Goal: Task Accomplishment & Management: Manage account settings

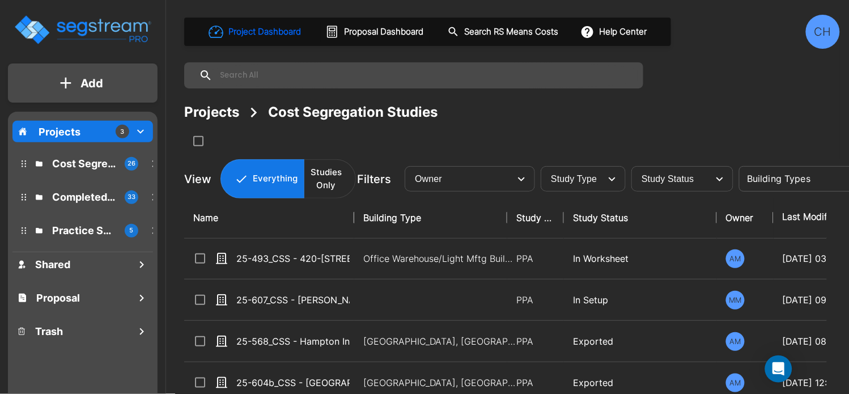
scroll to position [210, 0]
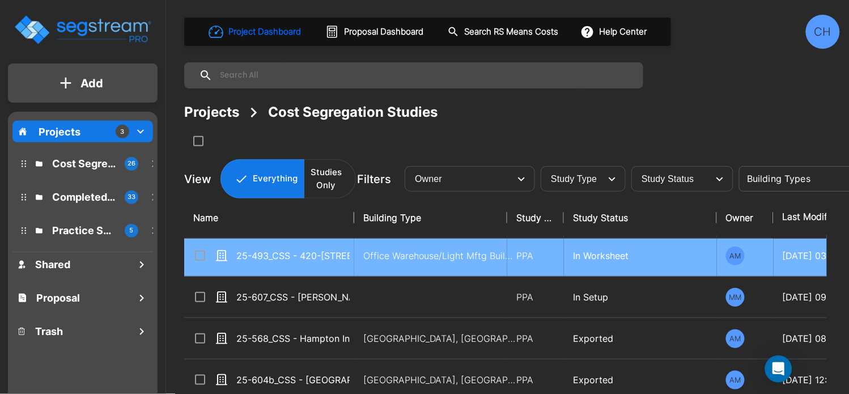
click at [351, 255] on div "25-493_CSS - 420-[STREET_ADDRESS] - [PERSON_NAME] Oakmead 2 Assoc. LP - [PERSON…" at bounding box center [278, 256] width 170 height 14
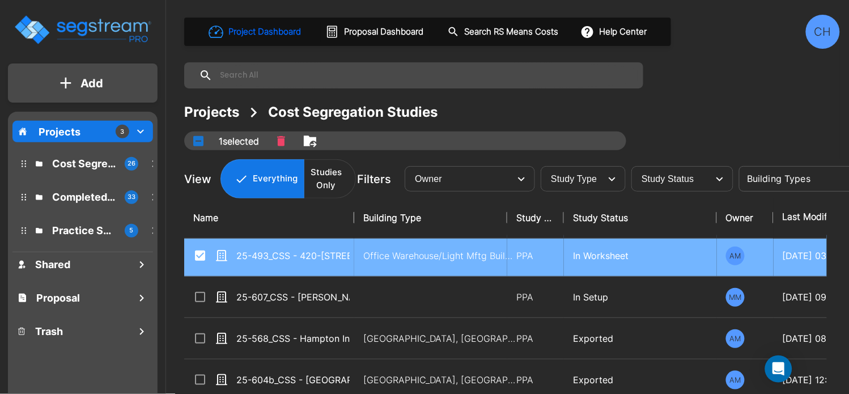
checkbox input "true"
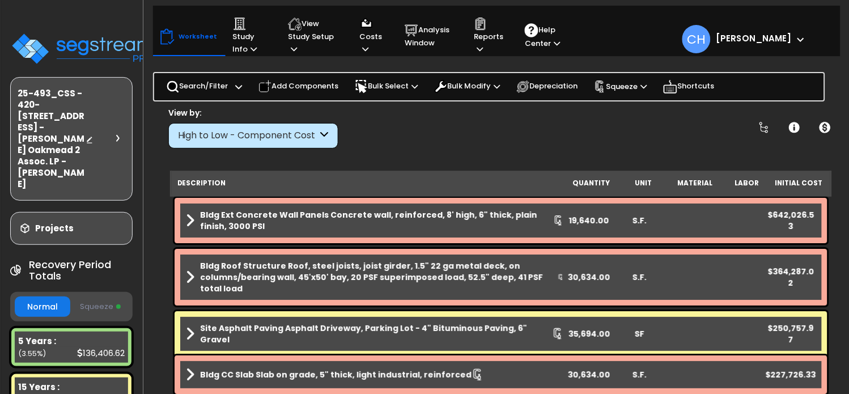
scroll to position [2, 0]
click at [291, 47] on icon at bounding box center [294, 48] width 6 height 7
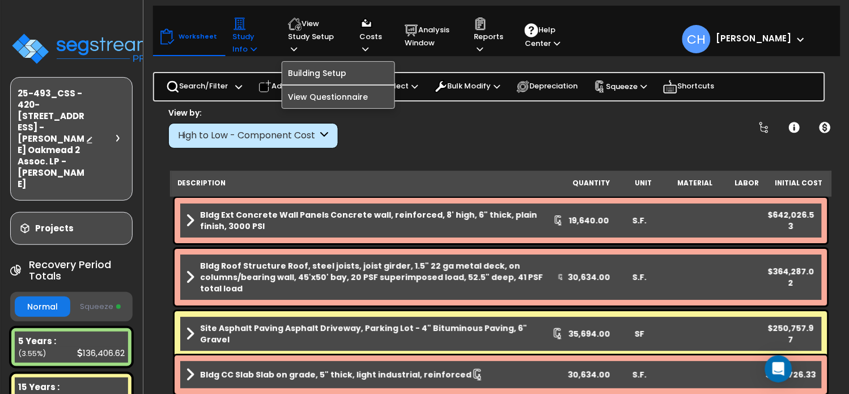
click at [251, 46] on icon at bounding box center [254, 48] width 6 height 7
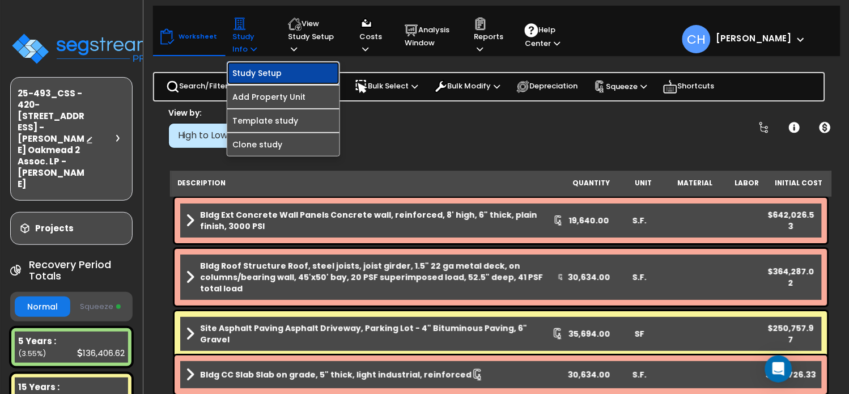
click at [269, 73] on link "Study Setup" at bounding box center [283, 73] width 112 height 23
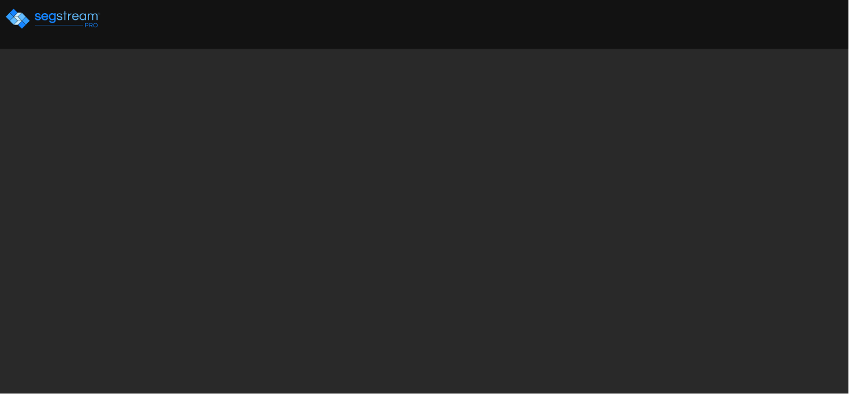
select select "2025"
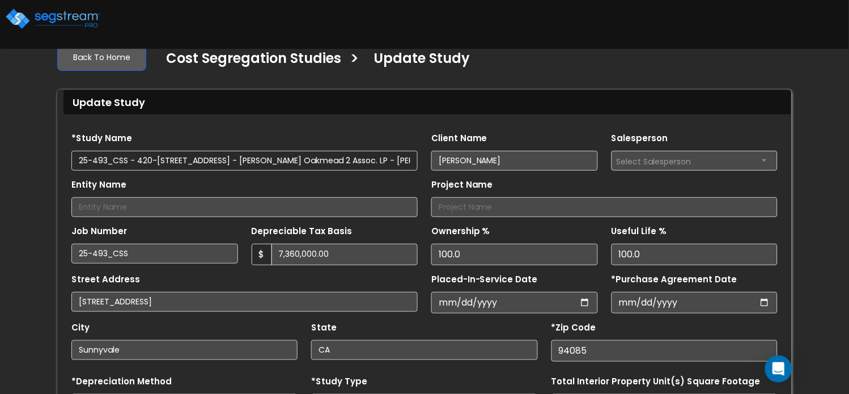
scroll to position [28, 0]
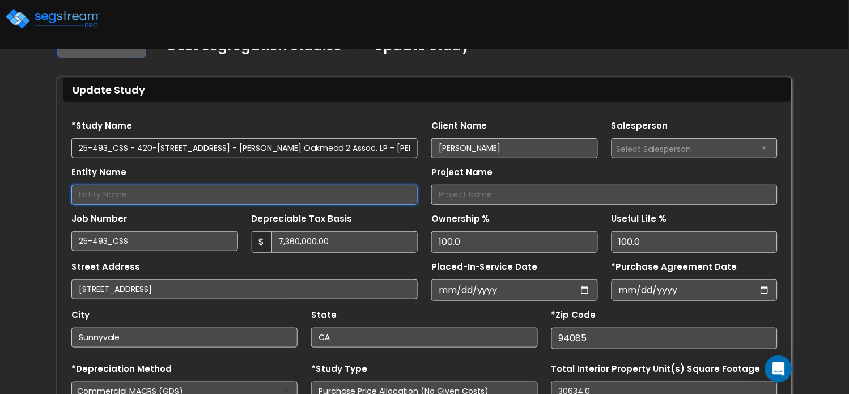
click at [109, 189] on input "Entity Name" at bounding box center [244, 195] width 346 height 20
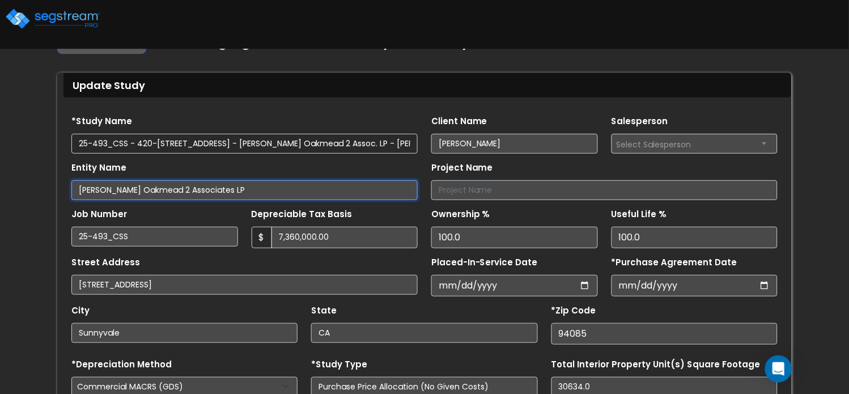
click at [207, 192] on input "Dollinger Oakmead 2 Associates LP" at bounding box center [244, 190] width 346 height 20
type input "[PERSON_NAME] Oakmead 2 Associates, LP"
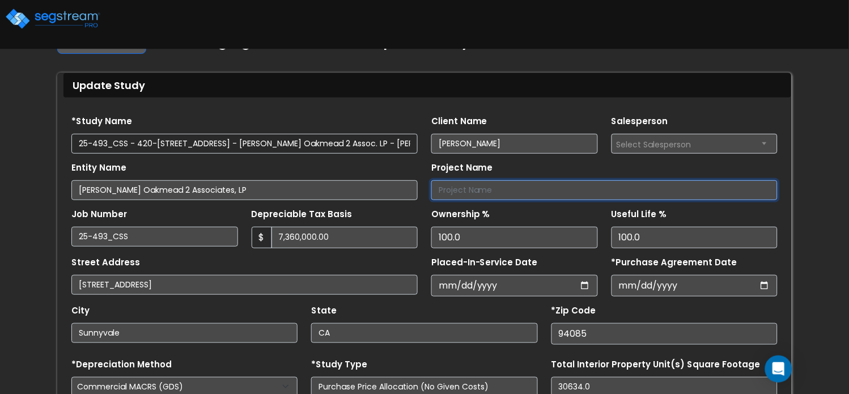
click at [517, 189] on input "Project Name" at bounding box center [604, 190] width 346 height 20
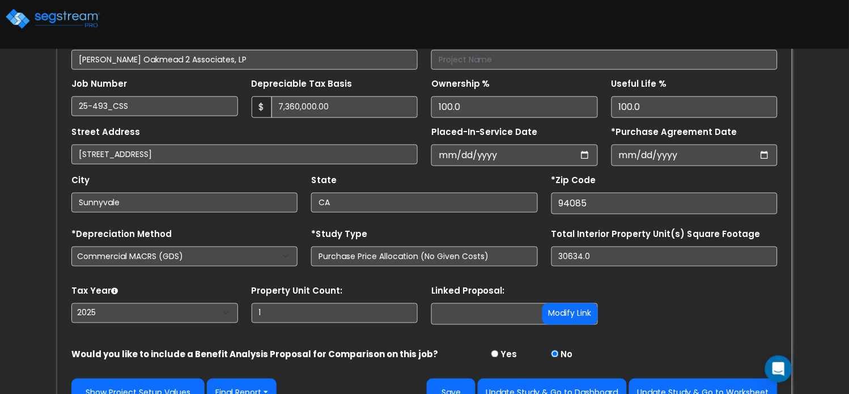
scroll to position [187, 0]
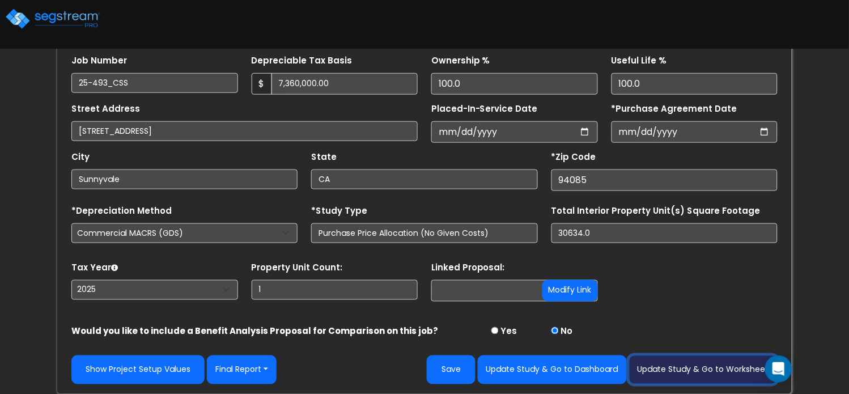
click at [680, 366] on button "Update Study & Go to Worksheet" at bounding box center [703, 369] width 148 height 29
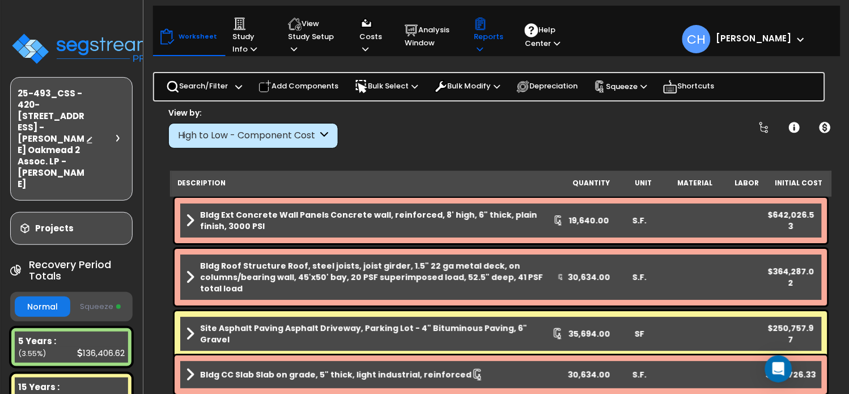
click at [489, 46] on p "Reports" at bounding box center [488, 36] width 29 height 39
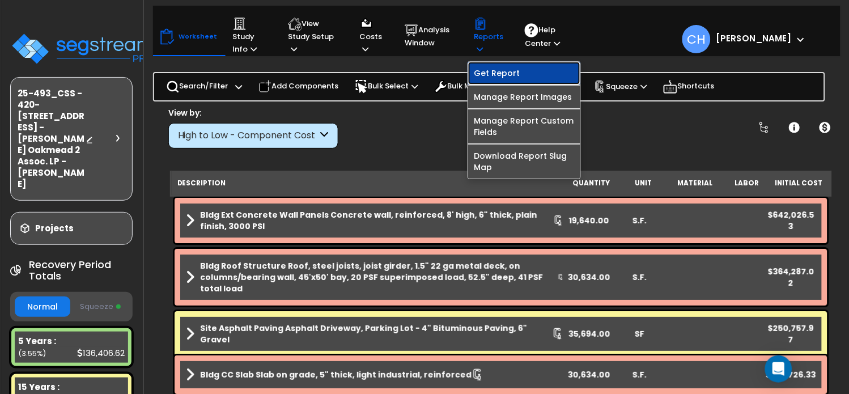
click at [486, 76] on link "Get Report" at bounding box center [524, 73] width 112 height 23
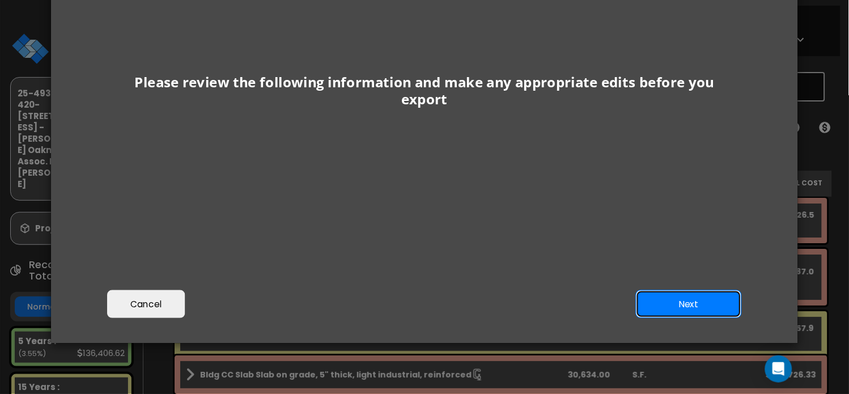
click at [697, 307] on button "Next" at bounding box center [689, 304] width 106 height 28
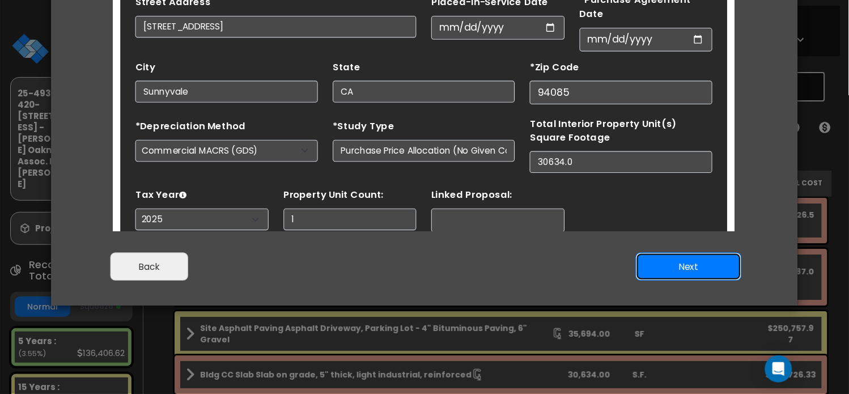
scroll to position [51, 0]
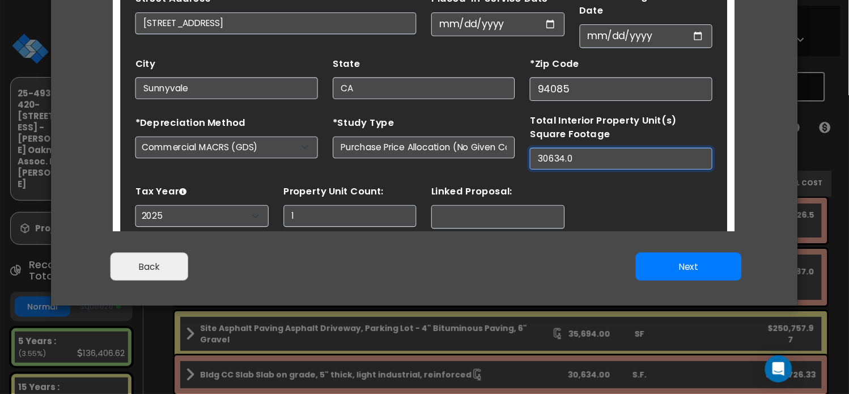
click at [524, 125] on input "30634.0" at bounding box center [575, 134] width 166 height 20
type input "31,068"
click at [612, 156] on div "Tax Year Please Enter The Placed In Service Date First. 2026 2025 Prior Years D…" at bounding box center [395, 177] width 538 height 45
click at [607, 143] on form "*Study Name 25-493_CSS - 420-430 Oakmead Pkwy Sunnyvale, CA - Dollinger Oakmead…" at bounding box center [395, 25] width 525 height 384
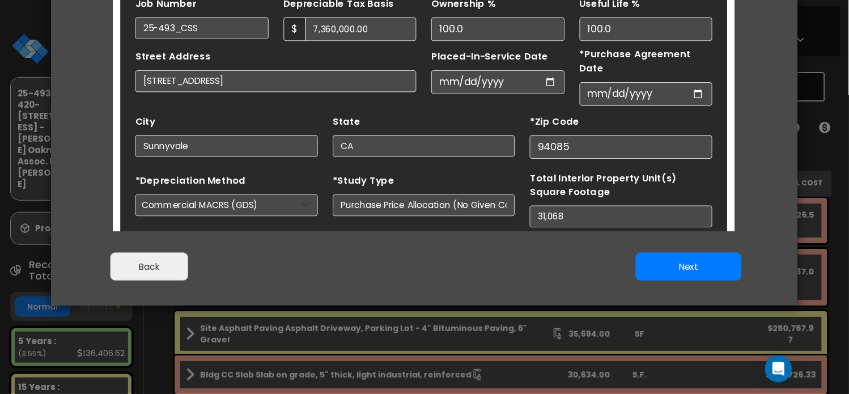
scroll to position [40, 0]
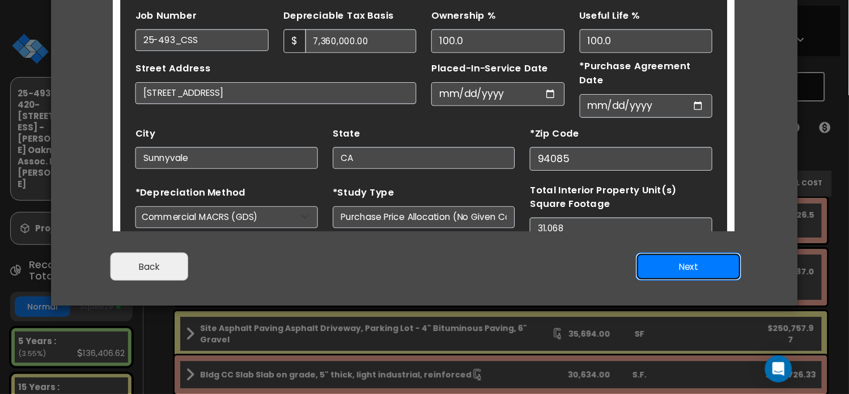
click at [688, 270] on button "Next" at bounding box center [689, 267] width 106 height 28
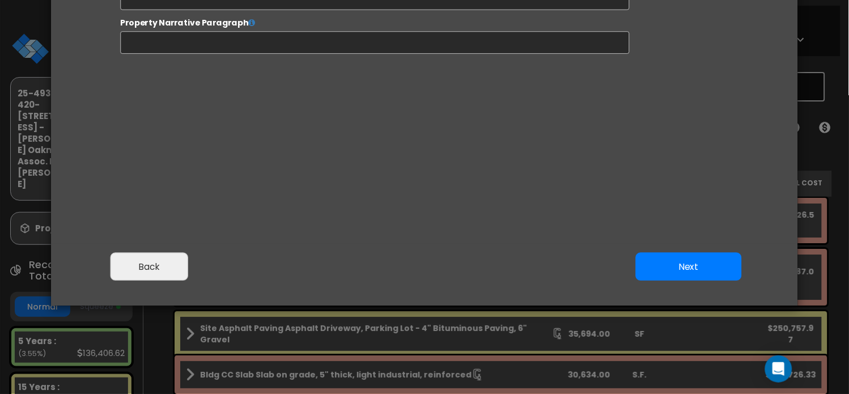
select select "2025"
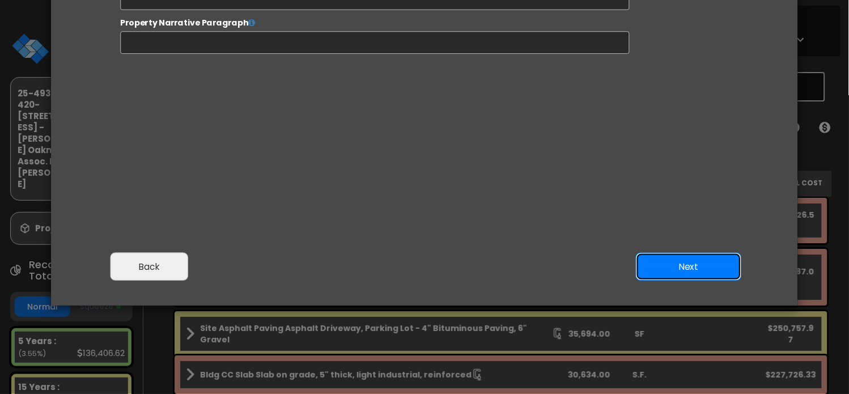
click at [675, 262] on button "Next" at bounding box center [689, 267] width 106 height 28
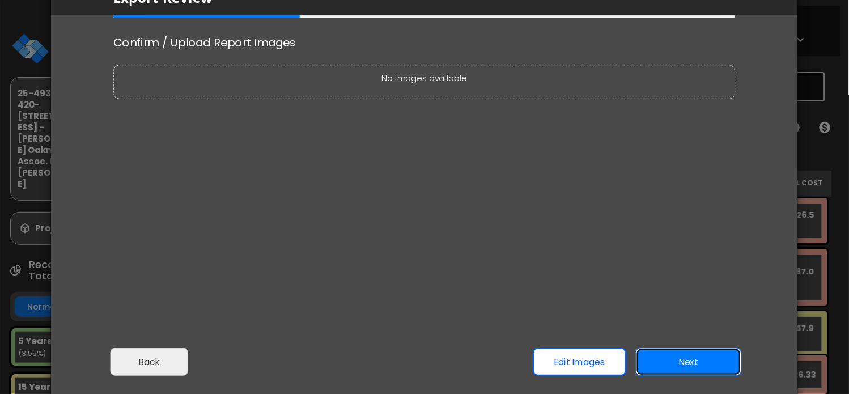
scroll to position [66, 0]
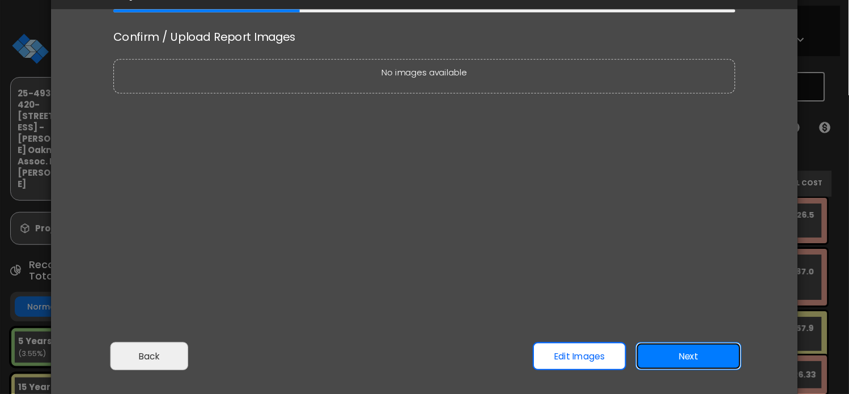
click at [705, 352] on button "Next" at bounding box center [689, 356] width 106 height 28
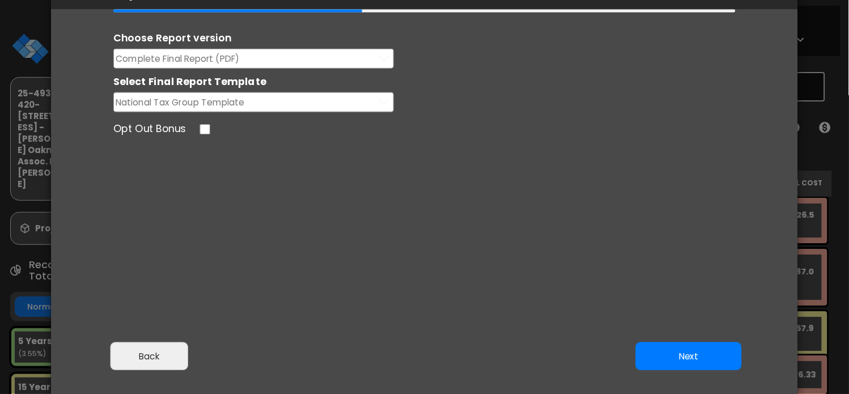
click at [231, 59] on span "Complete Final Report (PDF)" at bounding box center [178, 59] width 124 height 14
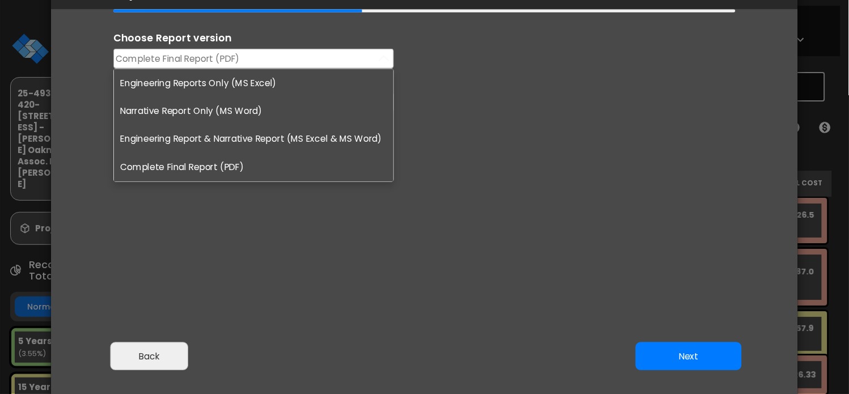
click at [200, 81] on li "Engineering Reports Only (MS Excel)" at bounding box center [253, 83] width 279 height 28
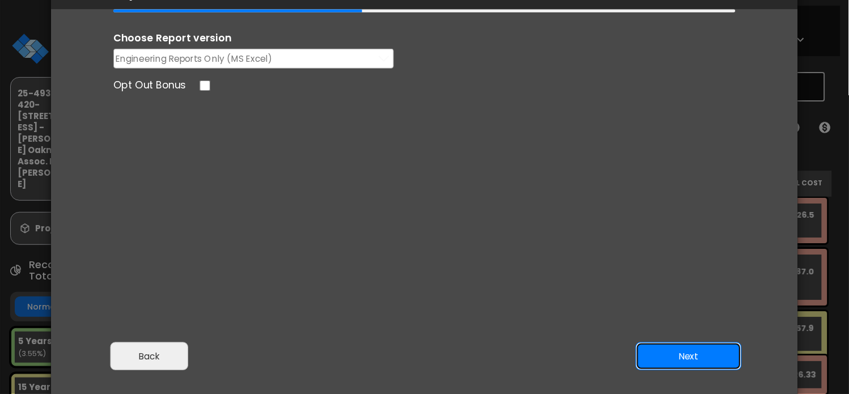
click at [700, 364] on button "Next" at bounding box center [689, 356] width 106 height 28
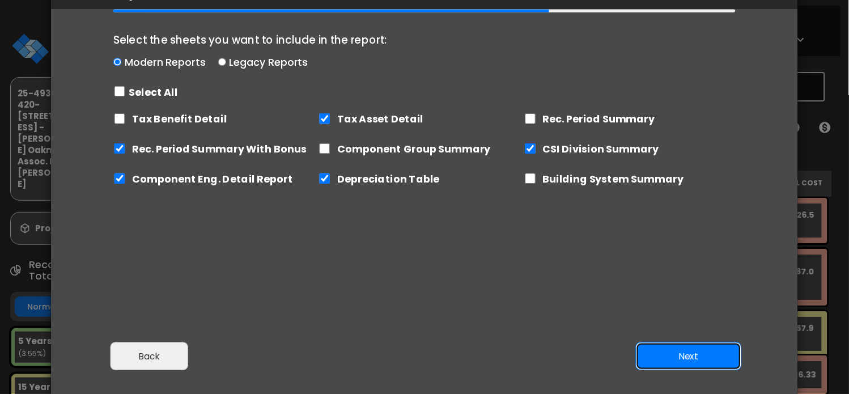
click at [691, 355] on button "Next" at bounding box center [689, 356] width 106 height 28
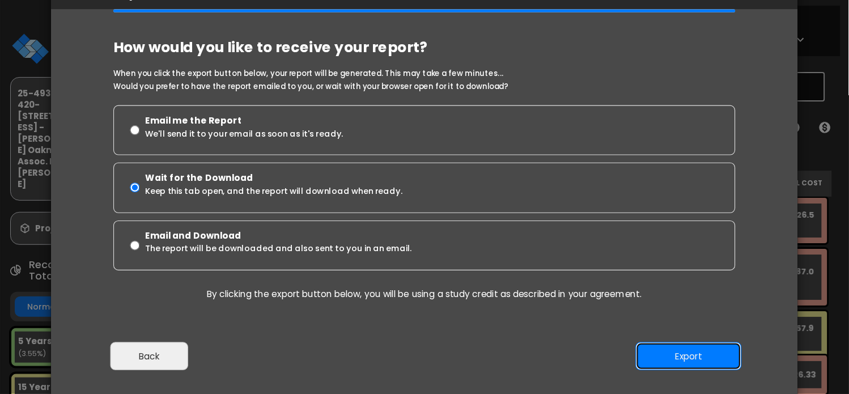
click at [682, 364] on button "Export" at bounding box center [689, 356] width 106 height 28
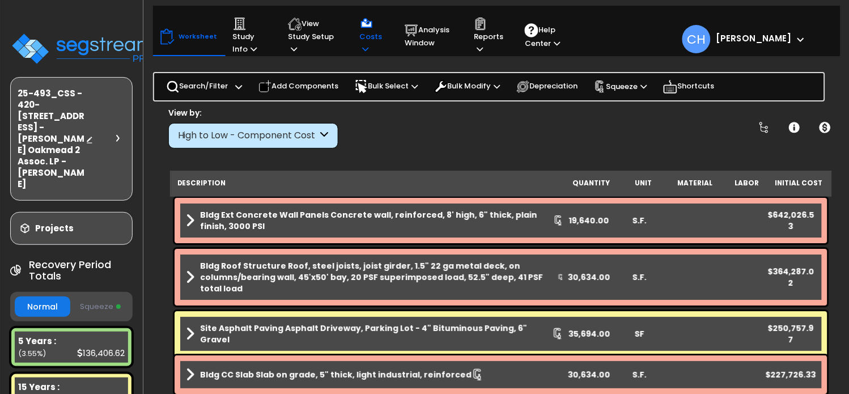
click at [363, 51] on icon at bounding box center [366, 48] width 6 height 7
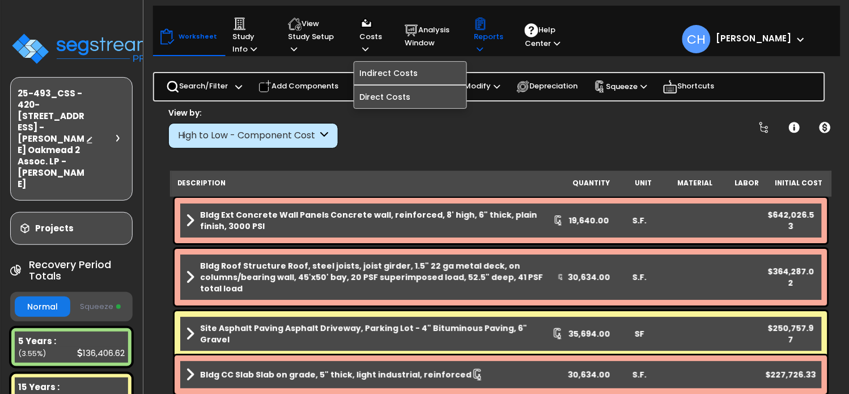
click at [485, 47] on p "Reports" at bounding box center [488, 36] width 29 height 39
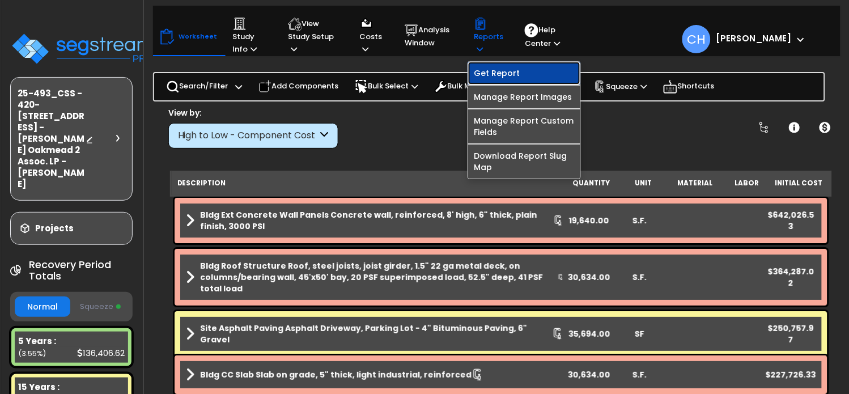
click at [500, 73] on link "Get Report" at bounding box center [524, 73] width 112 height 23
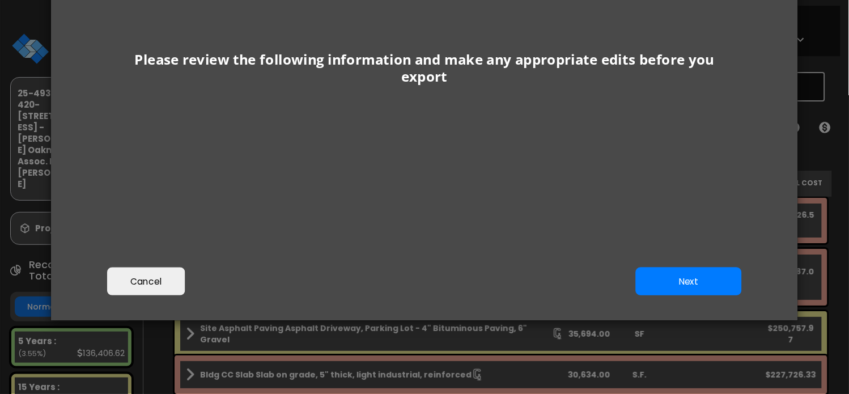
scroll to position [155, 0]
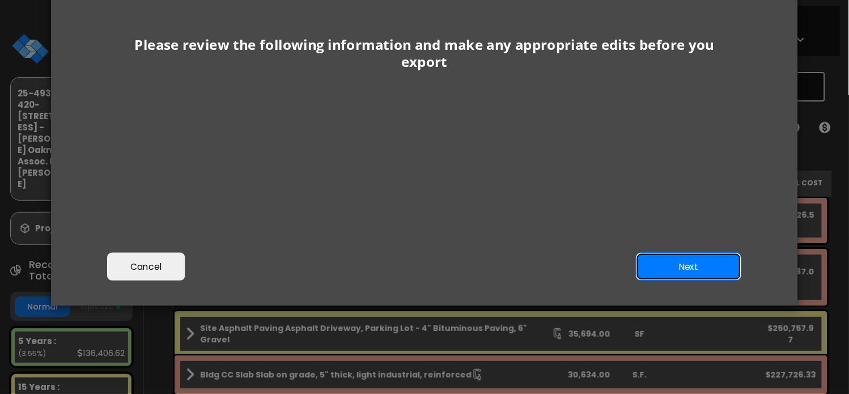
click at [687, 266] on button "Next" at bounding box center [689, 267] width 106 height 28
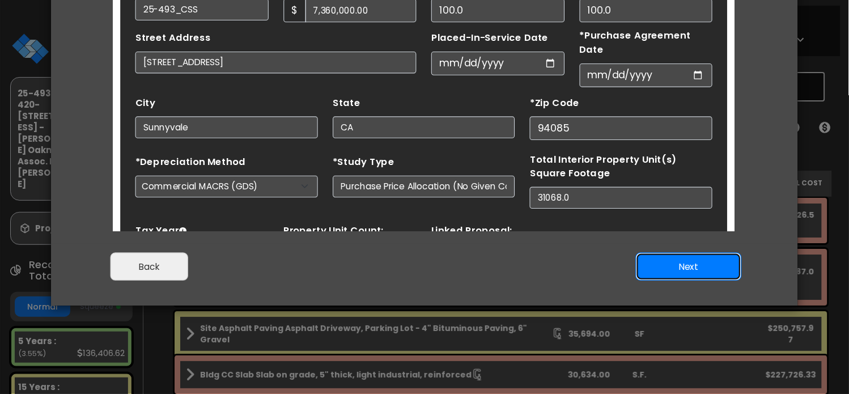
scroll to position [53, 0]
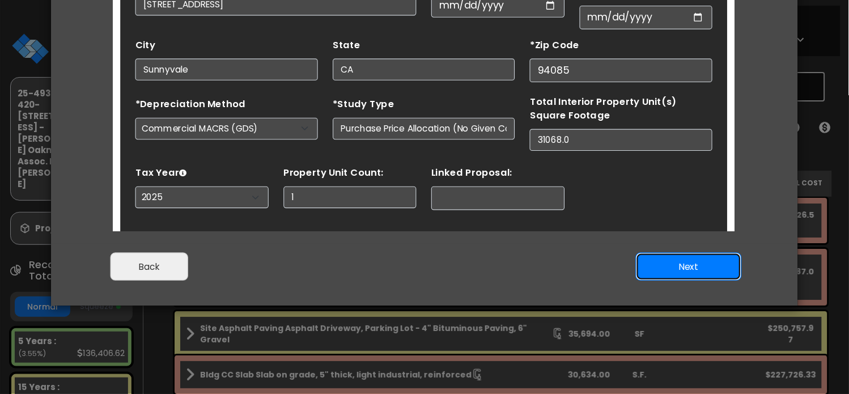
click at [680, 270] on button "Next" at bounding box center [689, 267] width 106 height 28
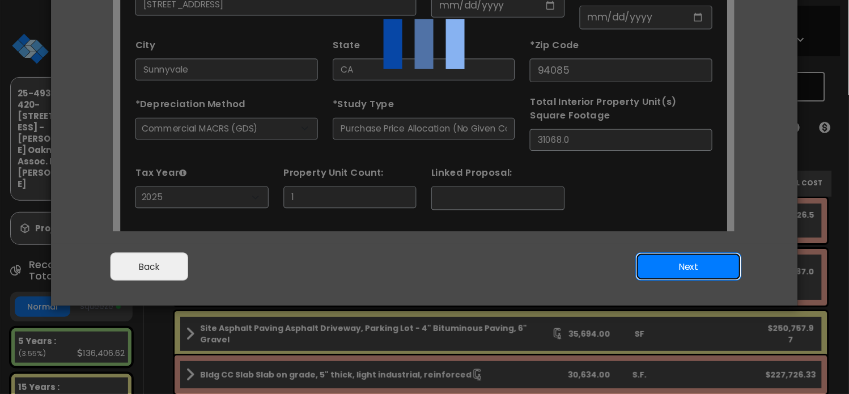
scroll to position [0, 0]
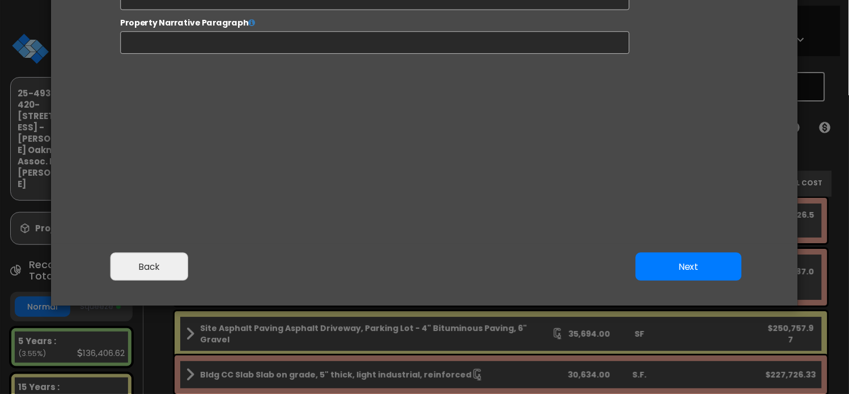
select select "2025"
click at [684, 273] on button "Next" at bounding box center [689, 267] width 106 height 28
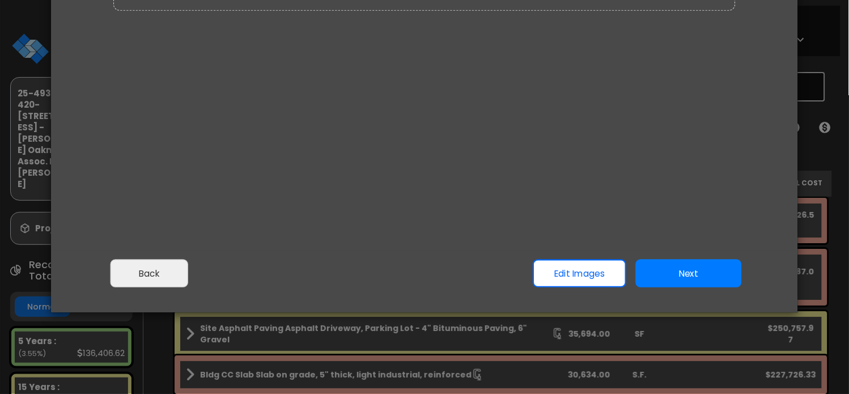
click at [700, 269] on button "Next" at bounding box center [689, 273] width 106 height 28
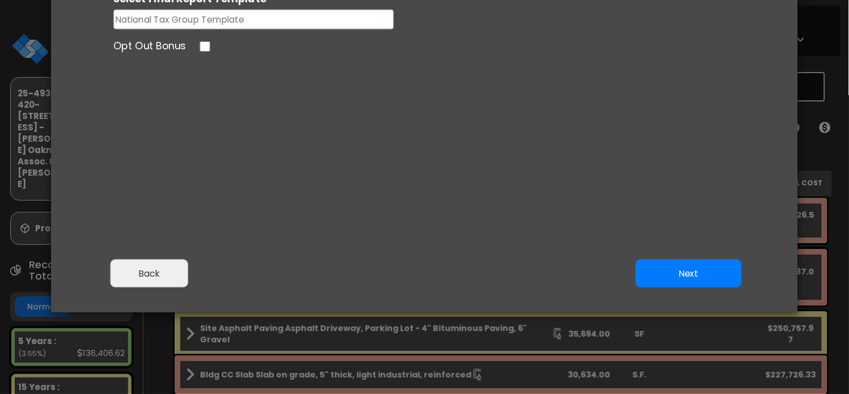
scroll to position [138, 0]
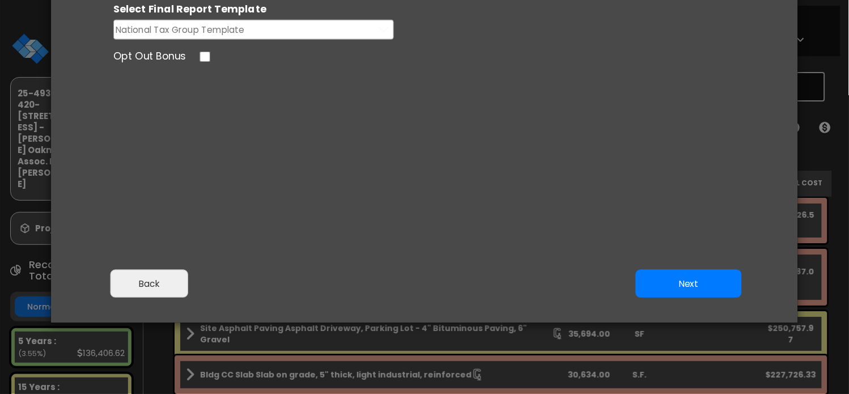
click at [233, 31] on span "National Tax Group Template" at bounding box center [180, 30] width 129 height 14
click at [259, 96] on div "Choose Report version Complete Final Report (PDF) Engineering Reports Only (MS …" at bounding box center [424, 93] width 641 height 312
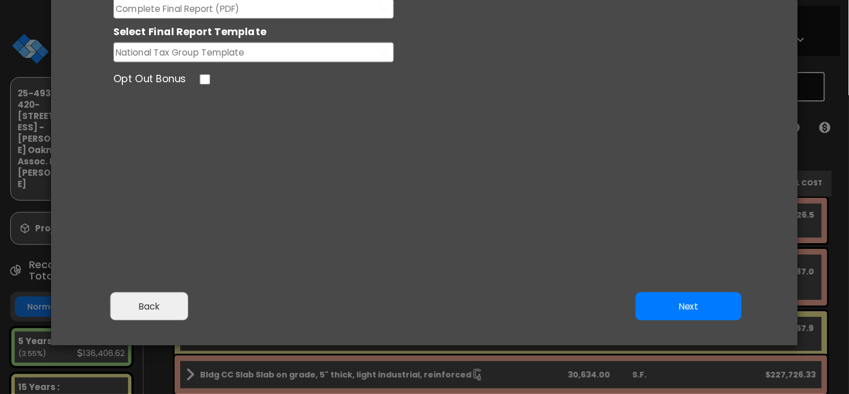
scroll to position [80, 0]
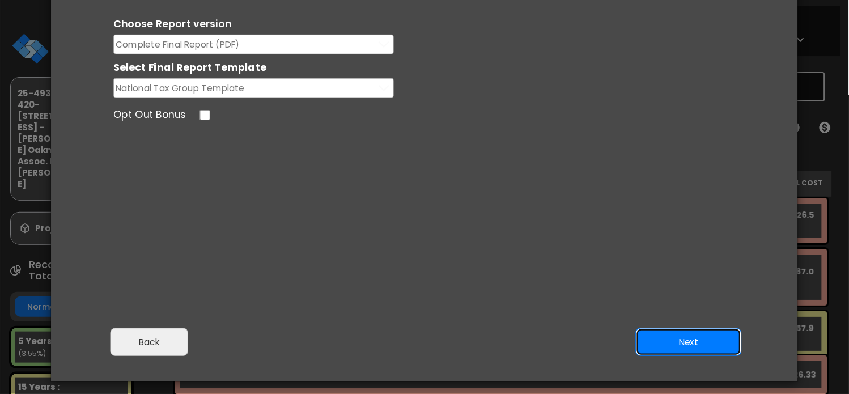
click at [699, 341] on button "Next" at bounding box center [689, 342] width 106 height 28
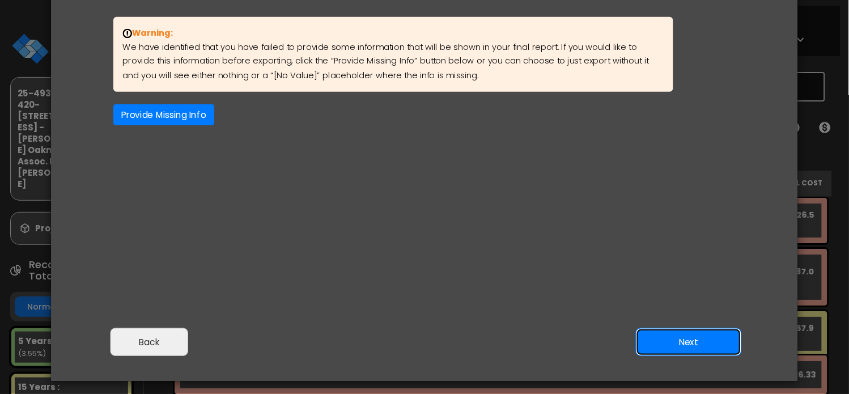
click at [706, 344] on button "Next" at bounding box center [689, 342] width 106 height 28
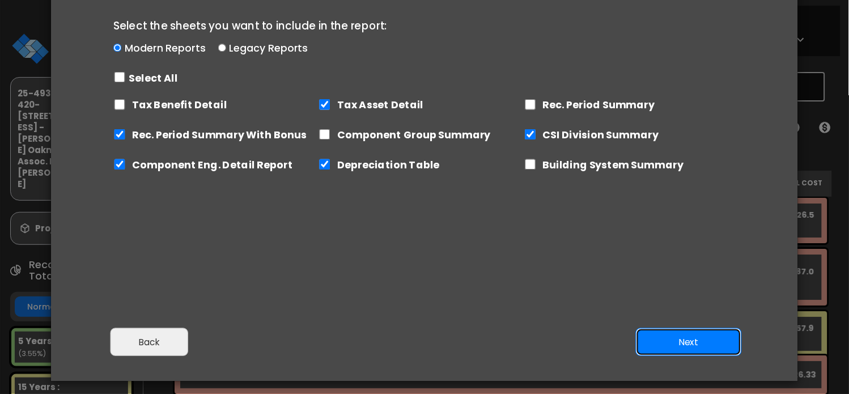
click at [686, 339] on button "Next" at bounding box center [689, 342] width 106 height 28
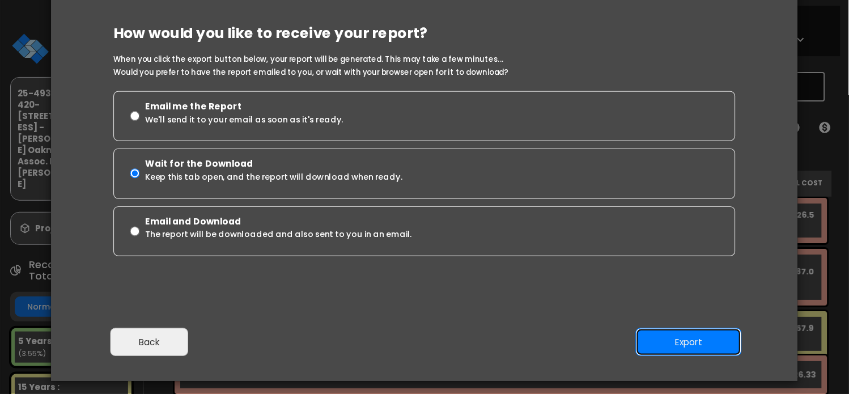
click at [686, 334] on button "Export" at bounding box center [689, 342] width 106 height 28
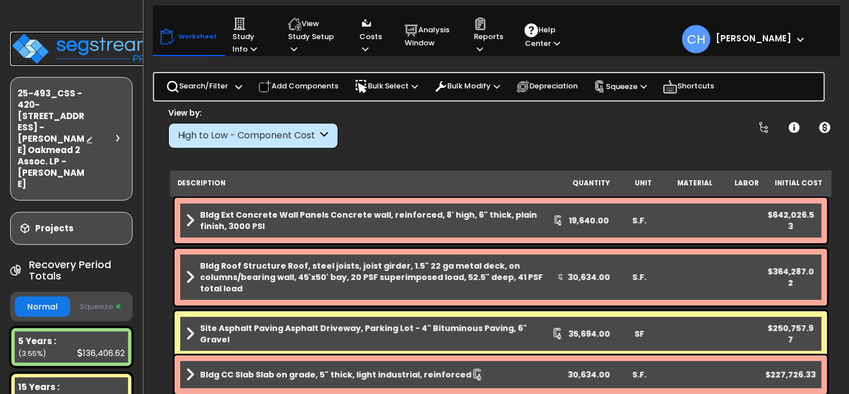
click at [82, 44] on img at bounding box center [83, 49] width 147 height 34
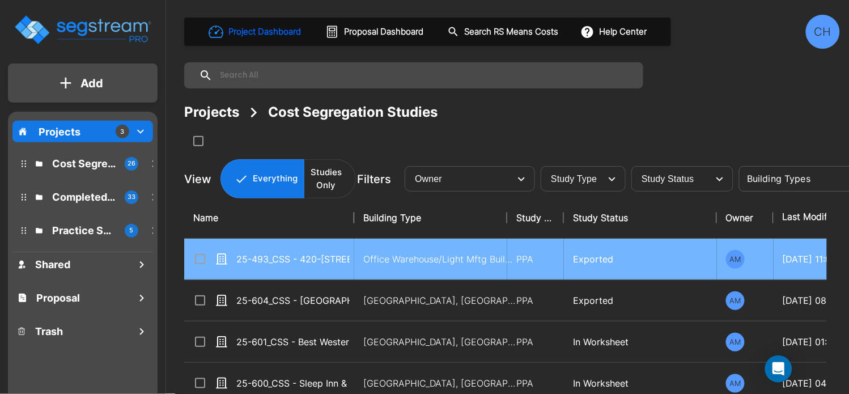
drag, startPoint x: 201, startPoint y: 260, endPoint x: 215, endPoint y: 259, distance: 14.8
click at [201, 260] on input "select row 25-493_CSS - 420-430 Oakmead Pkwy Sunnyvale, CA - Dollinger Oakmead …" at bounding box center [198, 257] width 11 height 10
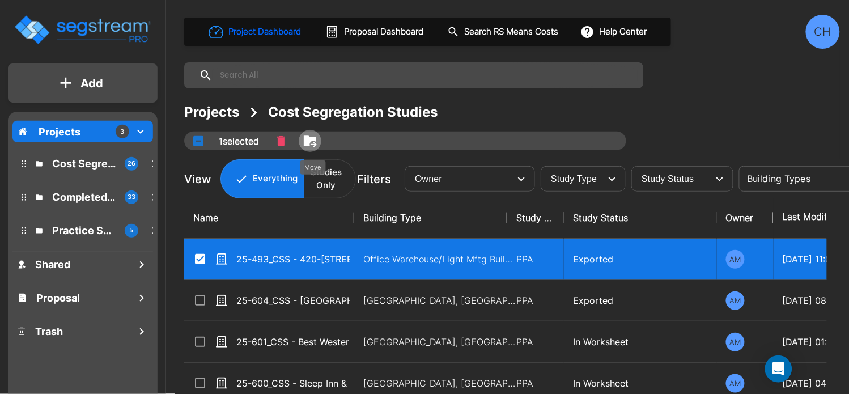
click at [305, 139] on icon "Move" at bounding box center [310, 141] width 14 height 14
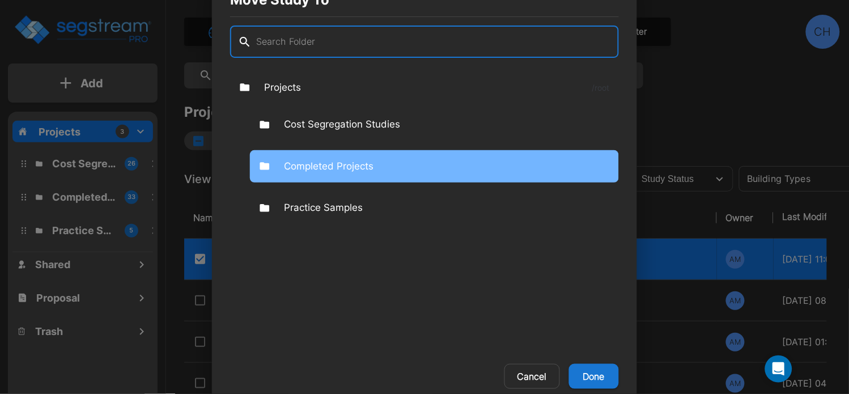
click at [327, 168] on p "Completed Projects" at bounding box center [329, 166] width 90 height 15
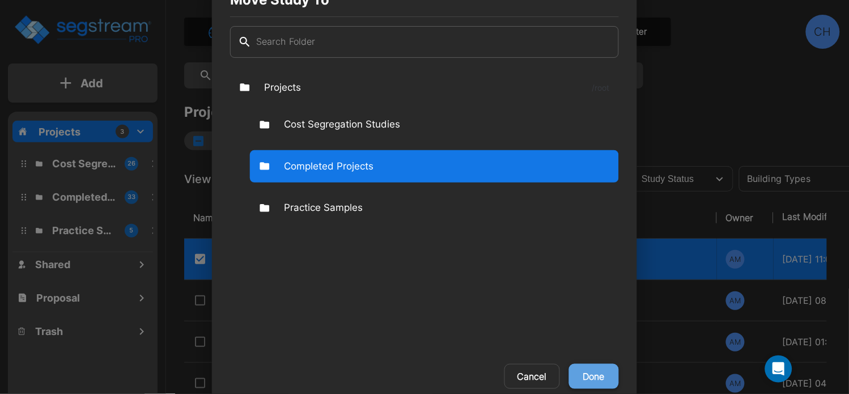
click at [599, 367] on button "Done" at bounding box center [594, 376] width 50 height 25
checkbox input "false"
